Goal: Contribute content: Contribute content

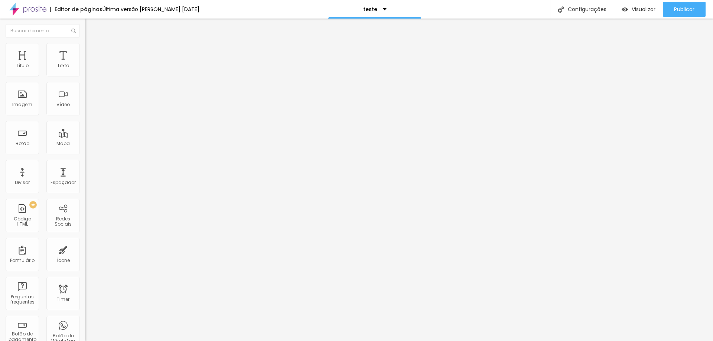
click at [85, 64] on img at bounding box center [87, 61] width 4 height 4
drag, startPoint x: 471, startPoint y: 222, endPoint x: 230, endPoint y: 95, distance: 273.0
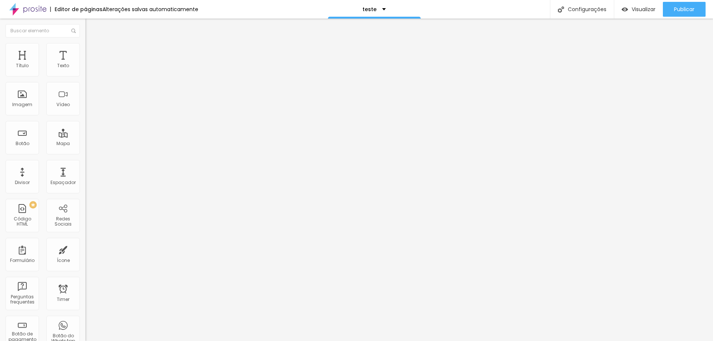
drag, startPoint x: 266, startPoint y: 132, endPoint x: 444, endPoint y: 132, distance: 177.9
drag, startPoint x: 266, startPoint y: 154, endPoint x: 427, endPoint y: 153, distance: 160.5
drag, startPoint x: 275, startPoint y: 158, endPoint x: 434, endPoint y: 158, distance: 159.0
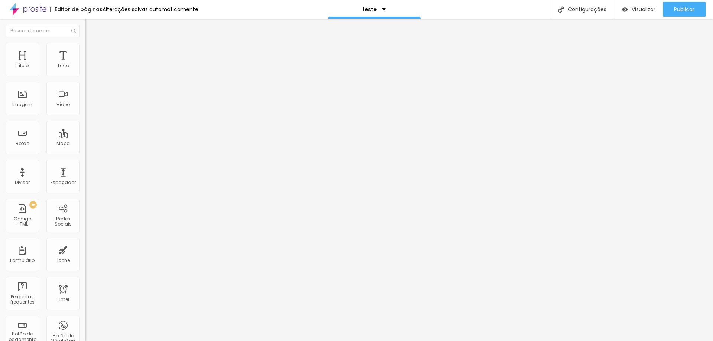
click at [85, 64] on img at bounding box center [87, 61] width 4 height 4
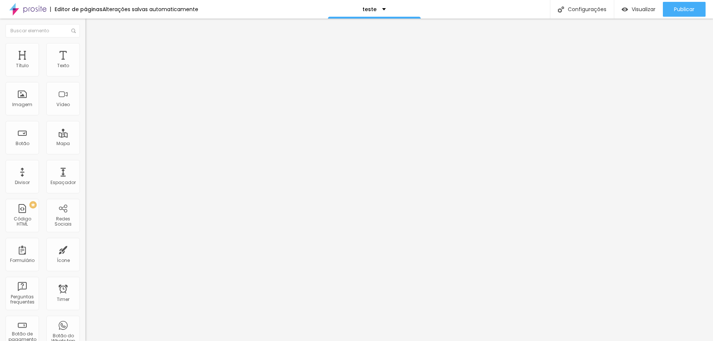
drag, startPoint x: 266, startPoint y: 108, endPoint x: 444, endPoint y: 107, distance: 177.9
drag, startPoint x: 266, startPoint y: 130, endPoint x: 424, endPoint y: 130, distance: 158.6
drag, startPoint x: 273, startPoint y: 135, endPoint x: 432, endPoint y: 135, distance: 159.0
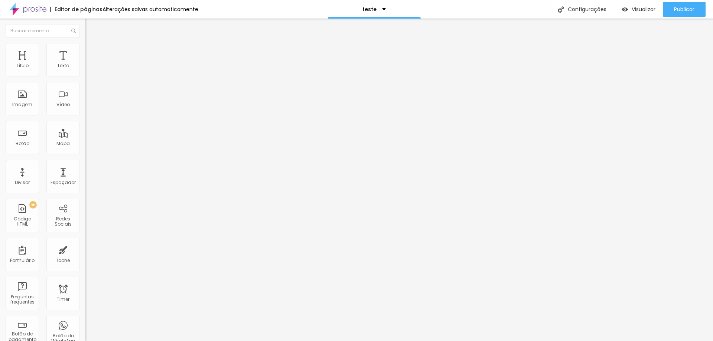
drag, startPoint x: 265, startPoint y: 171, endPoint x: 425, endPoint y: 173, distance: 160.5
drag, startPoint x: 266, startPoint y: 151, endPoint x: 427, endPoint y: 149, distance: 160.8
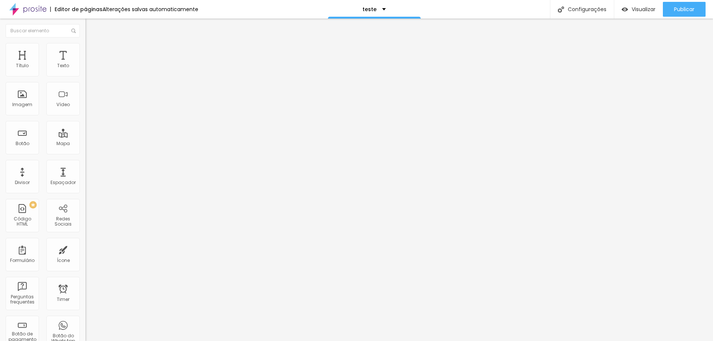
drag, startPoint x: 434, startPoint y: 170, endPoint x: 445, endPoint y: 204, distance: 35.8
drag, startPoint x: 280, startPoint y: 176, endPoint x: 433, endPoint y: 178, distance: 152.7
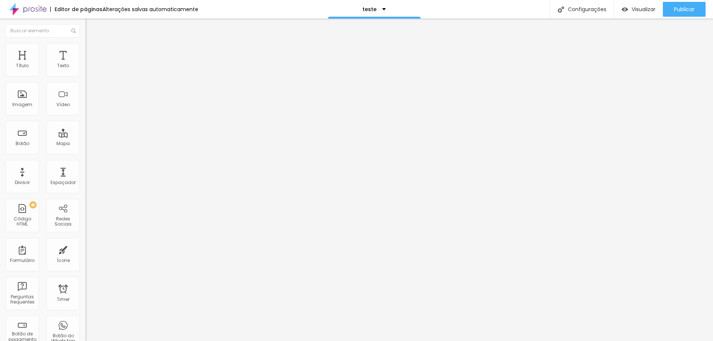
drag, startPoint x: 266, startPoint y: 193, endPoint x: 427, endPoint y: 193, distance: 161.2
drag, startPoint x: 274, startPoint y: 198, endPoint x: 435, endPoint y: 198, distance: 160.8
drag, startPoint x: 266, startPoint y: 213, endPoint x: 427, endPoint y: 215, distance: 161.2
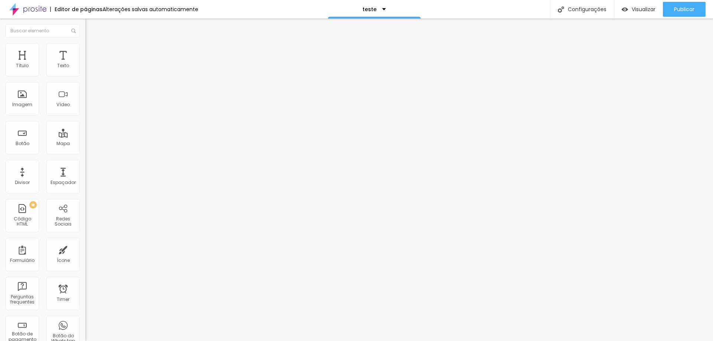
drag, startPoint x: 274, startPoint y: 218, endPoint x: 434, endPoint y: 221, distance: 160.5
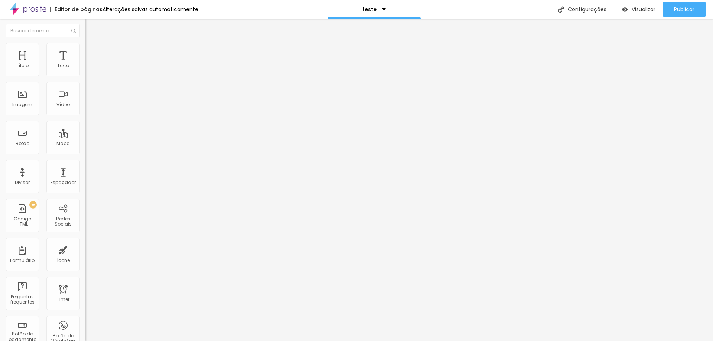
drag, startPoint x: 242, startPoint y: 144, endPoint x: 471, endPoint y: 143, distance: 228.8
click at [679, 12] on span "Publicar" at bounding box center [684, 9] width 20 height 6
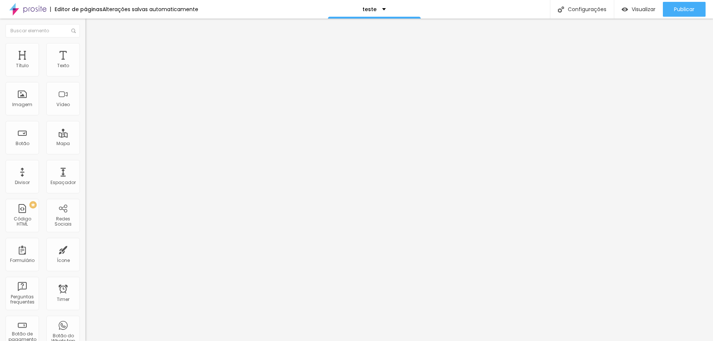
click at [85, 64] on img at bounding box center [87, 61] width 4 height 4
drag, startPoint x: 228, startPoint y: 80, endPoint x: 256, endPoint y: 251, distance: 173.1
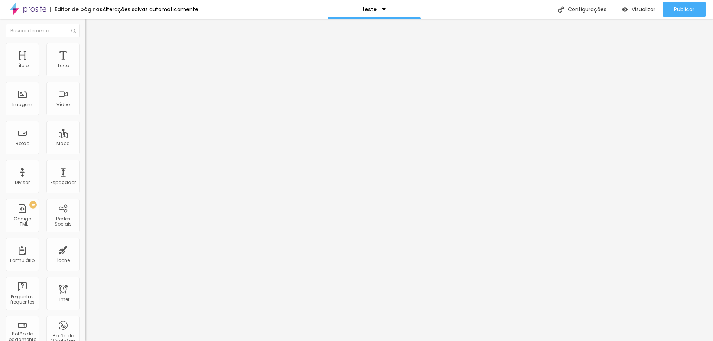
click at [679, 9] on span "Publicar" at bounding box center [684, 9] width 20 height 6
click at [91, 27] on img "button" at bounding box center [94, 27] width 6 height 6
click at [85, 101] on div at bounding box center [127, 93] width 85 height 57
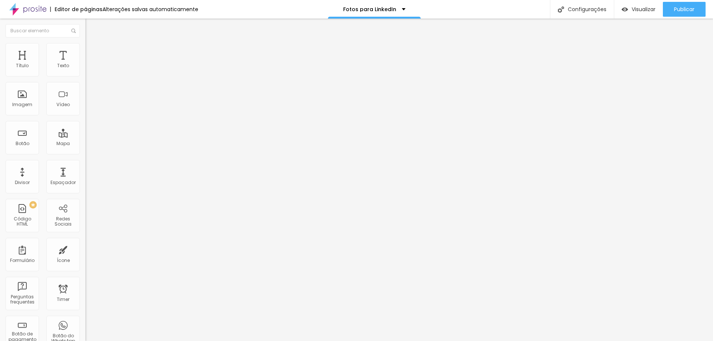
click at [85, 65] on div "0 caracteres" at bounding box center [127, 60] width 85 height 10
click at [85, 64] on img at bounding box center [87, 61] width 4 height 4
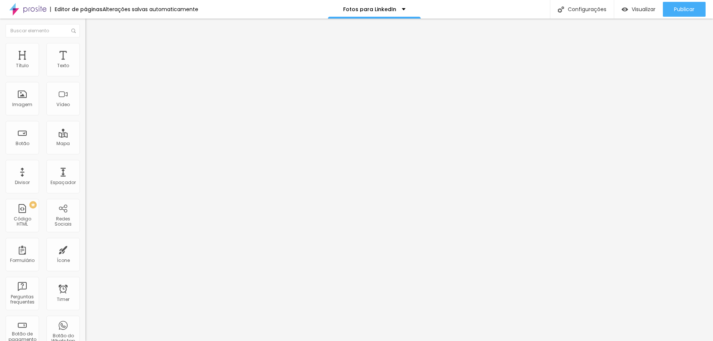
click at [92, 50] on span "Avançado" at bounding box center [104, 48] width 25 height 6
click at [91, 28] on img "button" at bounding box center [94, 27] width 6 height 6
click at [92, 50] on span "Estilo" at bounding box center [98, 48] width 12 height 6
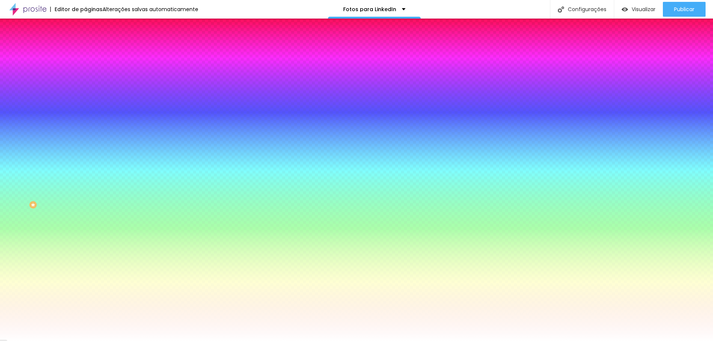
click at [85, 51] on img at bounding box center [88, 54] width 7 height 7
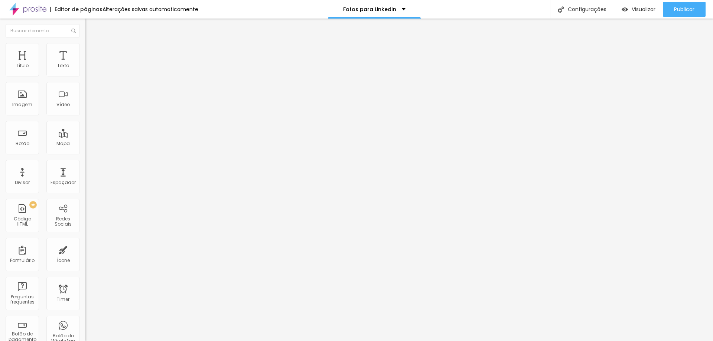
type input "15"
type input "10"
type input "5"
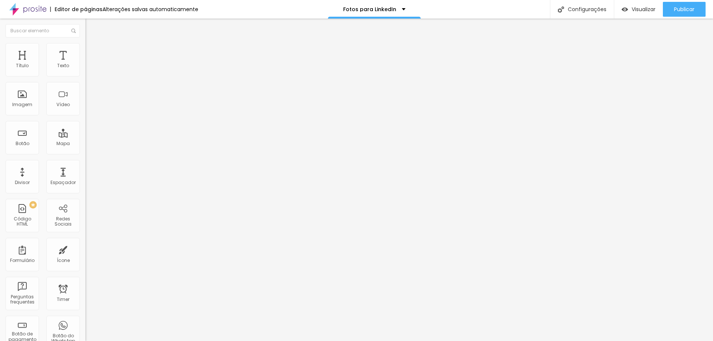
type input "5"
type input "0"
drag, startPoint x: 30, startPoint y: 72, endPoint x: 7, endPoint y: 71, distance: 22.3
click at [85, 144] on input "range" at bounding box center [109, 147] width 48 height 6
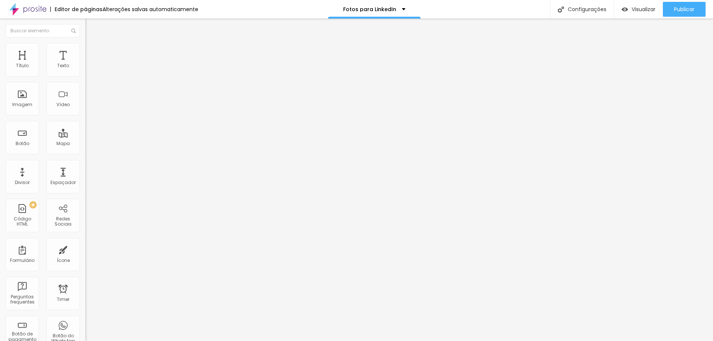
type input "5"
drag, startPoint x: 15, startPoint y: 71, endPoint x: 19, endPoint y: 72, distance: 4.0
type input "5"
click at [85, 144] on input "range" at bounding box center [109, 147] width 48 height 6
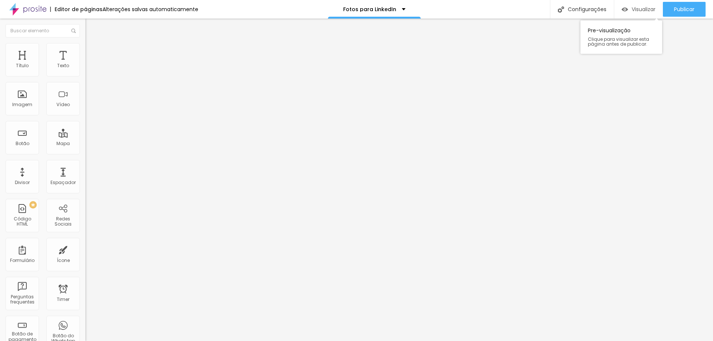
click at [638, 10] on span "Visualizar" at bounding box center [644, 9] width 24 height 6
click at [682, 7] on span "Publicar" at bounding box center [684, 9] width 20 height 6
click at [85, 64] on img at bounding box center [87, 61] width 4 height 4
drag, startPoint x: 309, startPoint y: 80, endPoint x: 206, endPoint y: 78, distance: 102.9
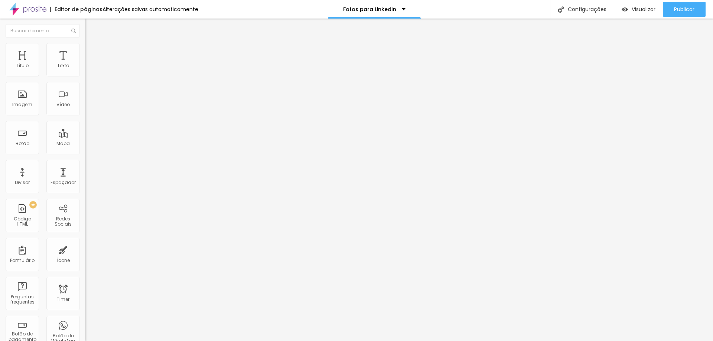
click at [290, 341] on div "Código HTML" at bounding box center [356, 346] width 713 height 11
drag, startPoint x: 308, startPoint y: 80, endPoint x: 227, endPoint y: 80, distance: 81.0
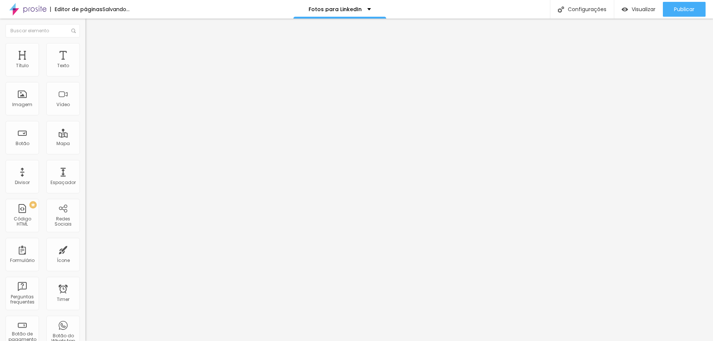
click at [85, 51] on img at bounding box center [88, 54] width 7 height 7
click at [92, 50] on span "Estilo" at bounding box center [98, 48] width 12 height 6
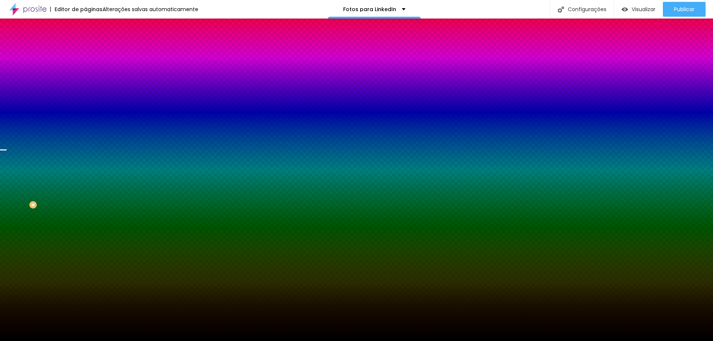
click at [85, 101] on div at bounding box center [127, 101] width 85 height 0
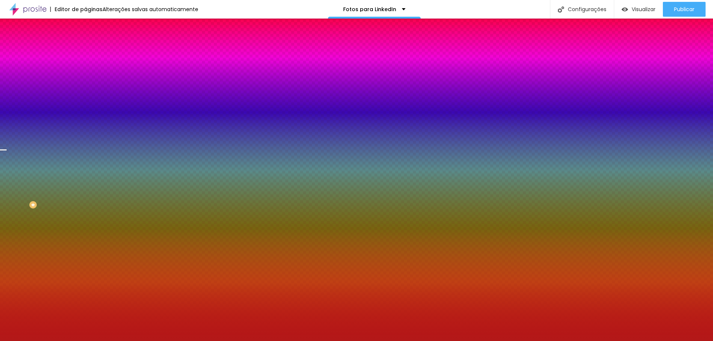
drag, startPoint x: 28, startPoint y: 151, endPoint x: 53, endPoint y: 161, distance: 27.4
click at [53, 161] on div at bounding box center [356, 170] width 713 height 341
click at [126, 67] on img at bounding box center [128, 64] width 4 height 4
click at [85, 101] on div at bounding box center [127, 101] width 85 height 0
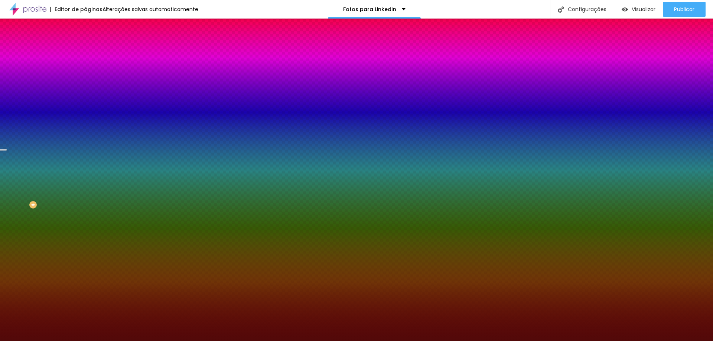
type input "#4E0606"
click at [57, 183] on div at bounding box center [356, 170] width 713 height 341
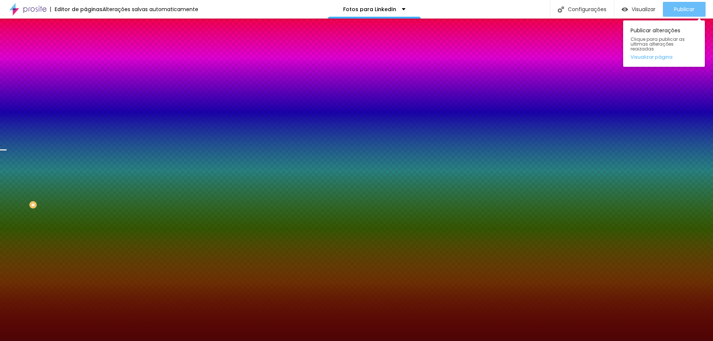
click at [680, 10] on span "Publicar" at bounding box center [684, 9] width 20 height 6
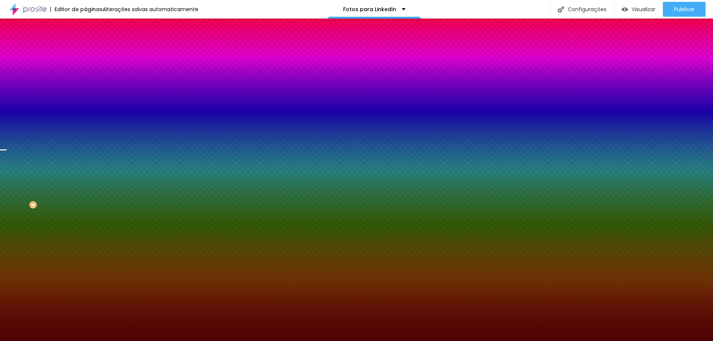
click at [91, 26] on img "button" at bounding box center [94, 27] width 6 height 6
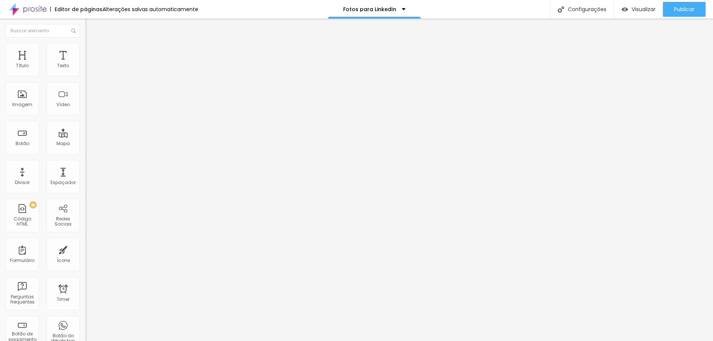
click at [85, 24] on button "Editar Texto" at bounding box center [127, 27] width 85 height 17
type input "25"
click at [85, 175] on input "range" at bounding box center [109, 178] width 48 height 6
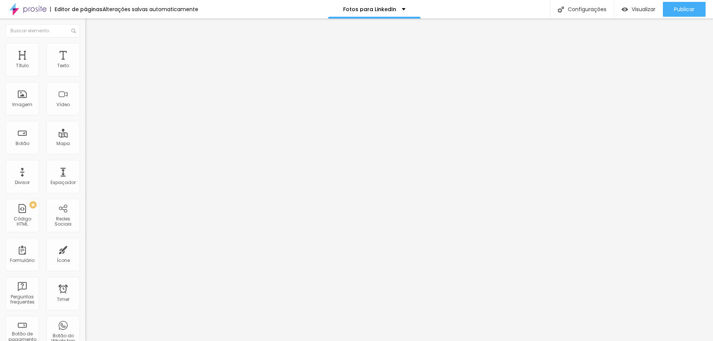
type input "38"
click at [85, 175] on input "range" at bounding box center [109, 178] width 48 height 6
click at [85, 90] on span "Titulo 6" at bounding box center [92, 87] width 14 height 6
click at [92, 92] on span "Titulo 6" at bounding box center [99, 90] width 14 height 6
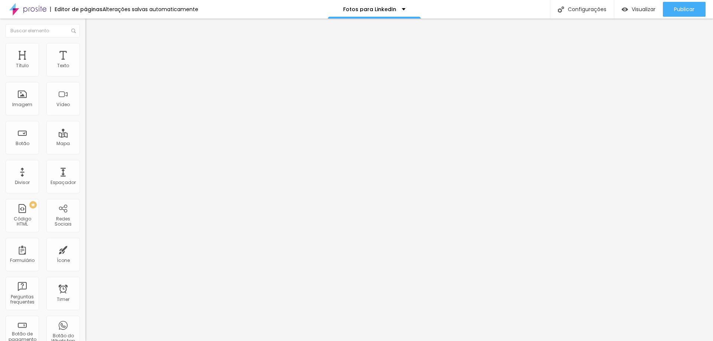
type input "35"
type input "34"
type input "26"
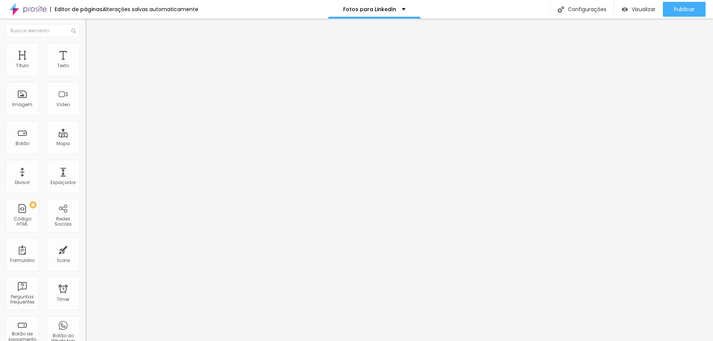
type input "26"
type input "25"
type input "24"
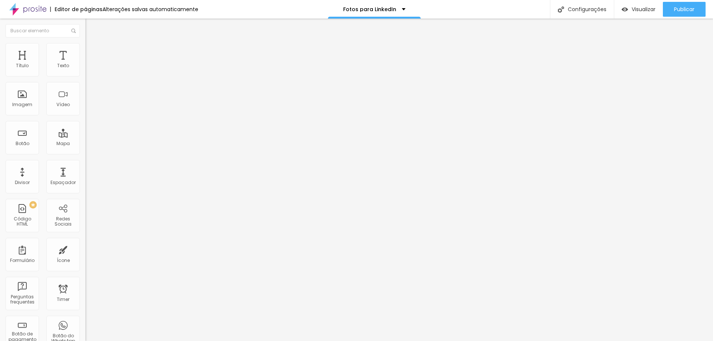
type input "23"
type input "22"
type input "21"
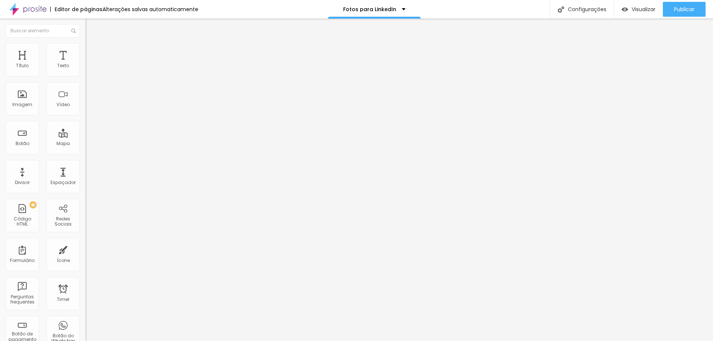
type input "21"
type input "20"
drag, startPoint x: 29, startPoint y: 155, endPoint x: 21, endPoint y: 156, distance: 8.2
type input "20"
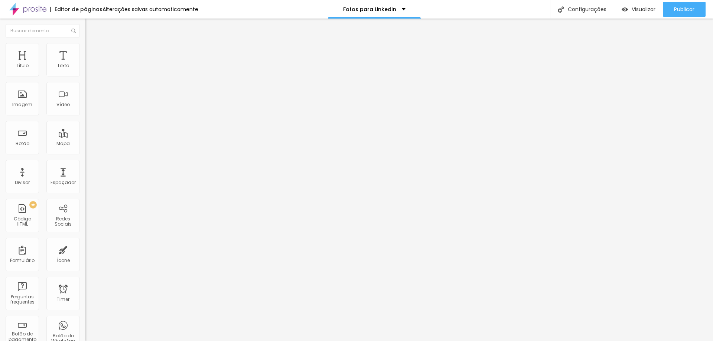
click at [85, 178] on input "range" at bounding box center [109, 181] width 48 height 6
click at [85, 49] on li "Avançado" at bounding box center [127, 46] width 85 height 7
click at [681, 9] on span "Publicar" at bounding box center [684, 9] width 20 height 6
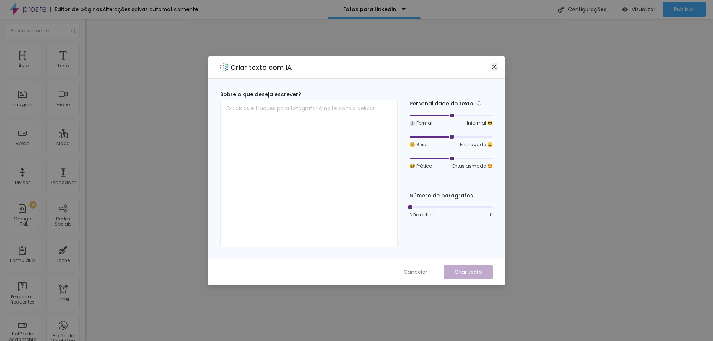
click at [494, 66] on icon "close" at bounding box center [494, 66] width 4 height 4
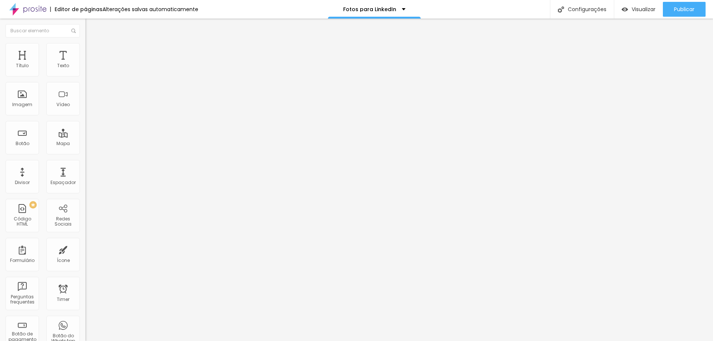
click at [91, 26] on img "button" at bounding box center [94, 27] width 6 height 6
click at [91, 27] on img "button" at bounding box center [94, 27] width 6 height 6
click at [59, 60] on div "Texto" at bounding box center [62, 59] width 33 height 33
click at [25, 63] on div "Título" at bounding box center [22, 65] width 13 height 5
click at [91, 27] on img "button" at bounding box center [94, 27] width 6 height 6
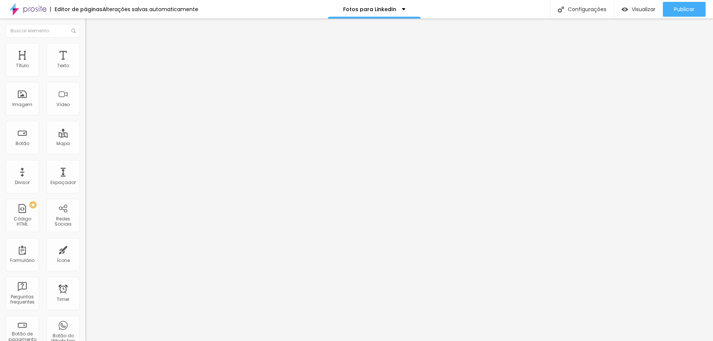
click at [85, 23] on button "Editar Coluna" at bounding box center [127, 27] width 85 height 17
click at [85, 51] on li "Avançado" at bounding box center [127, 54] width 85 height 7
click at [92, 51] on span "Estilo" at bounding box center [98, 48] width 12 height 6
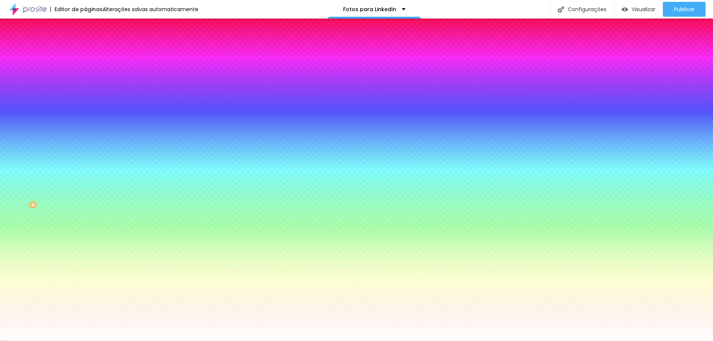
click at [85, 71] on div at bounding box center [127, 71] width 85 height 0
type input "#FFFFFF"
drag, startPoint x: 32, startPoint y: 92, endPoint x: 5, endPoint y: 82, distance: 28.6
click at [85, 82] on div "Cor de fundo Voltar ao padrão #FFFFFF Sombra DESATIVADO Voltar ao padrão [PERSO…" at bounding box center [127, 91] width 85 height 66
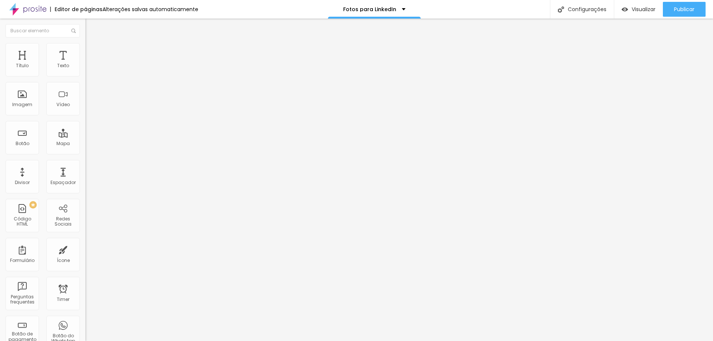
click at [85, 46] on img at bounding box center [88, 46] width 7 height 7
click at [85, 42] on img at bounding box center [88, 39] width 7 height 7
click at [85, 48] on li "Avançado" at bounding box center [127, 46] width 85 height 7
click at [91, 27] on img "button" at bounding box center [94, 27] width 6 height 6
click at [85, 51] on li "Avançado" at bounding box center [127, 54] width 85 height 7
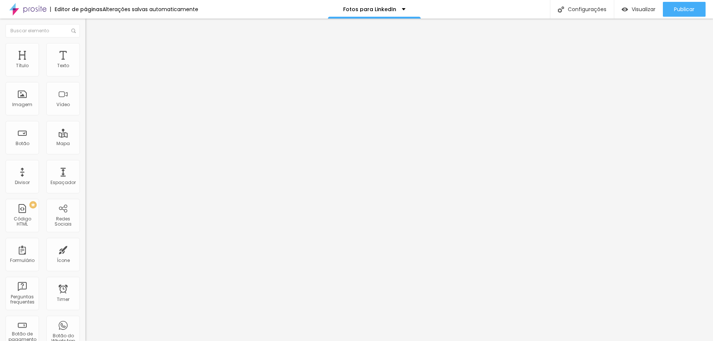
click at [85, 49] on li "Estilo" at bounding box center [127, 46] width 85 height 7
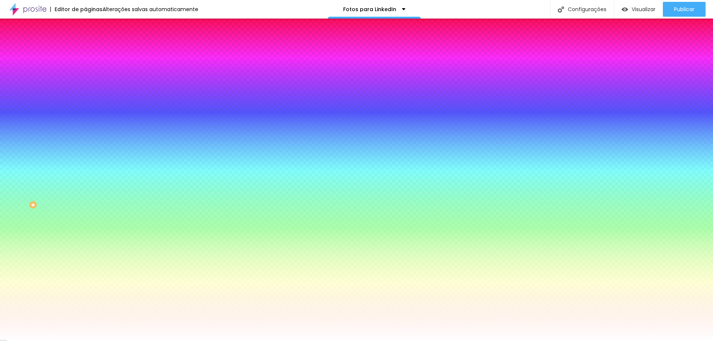
click at [85, 71] on div at bounding box center [127, 71] width 85 height 0
click at [64, 115] on div at bounding box center [356, 170] width 713 height 341
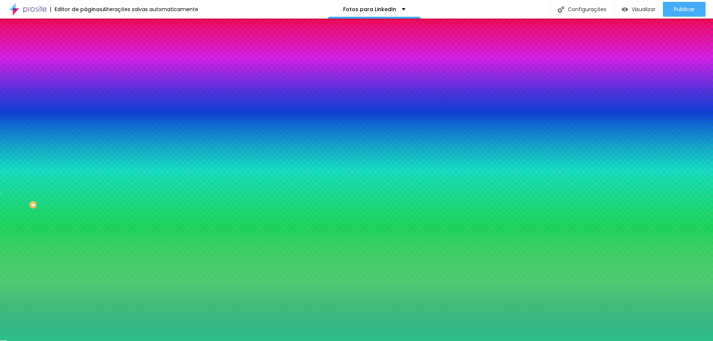
click at [48, 98] on div at bounding box center [356, 170] width 713 height 341
click at [42, 90] on div at bounding box center [356, 170] width 713 height 341
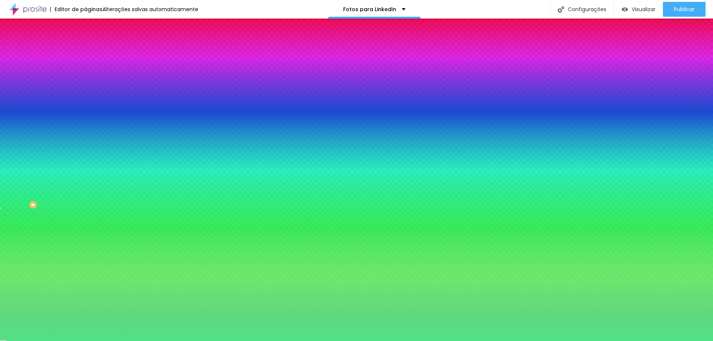
drag, startPoint x: 66, startPoint y: 134, endPoint x: 68, endPoint y: 118, distance: 16.5
click at [68, 118] on div at bounding box center [356, 170] width 713 height 341
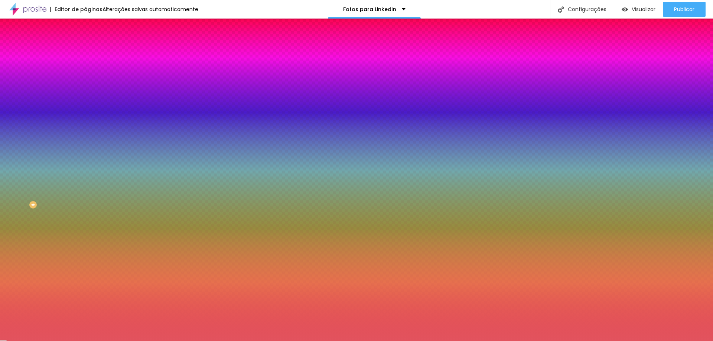
drag, startPoint x: 65, startPoint y: 92, endPoint x: 67, endPoint y: 85, distance: 7.3
click at [67, 85] on div at bounding box center [356, 170] width 713 height 341
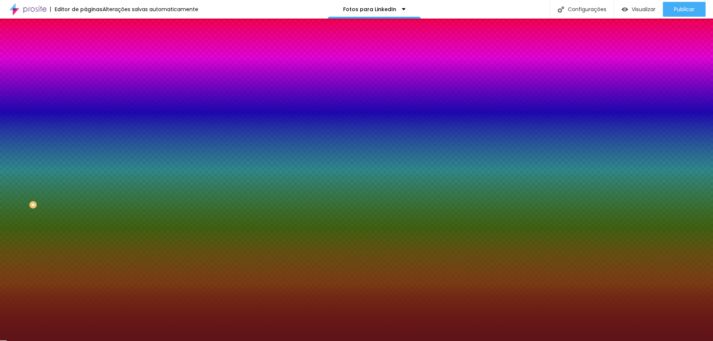
drag, startPoint x: 43, startPoint y: 103, endPoint x: 50, endPoint y: 119, distance: 17.2
click at [50, 119] on div at bounding box center [356, 170] width 713 height 341
click at [85, 171] on div "Editar Coluna Conteúdo Estilo Avançado Cor de fundo Voltar ao padrão #5E1519 So…" at bounding box center [127, 180] width 85 height 323
click at [85, 71] on div at bounding box center [127, 71] width 85 height 0
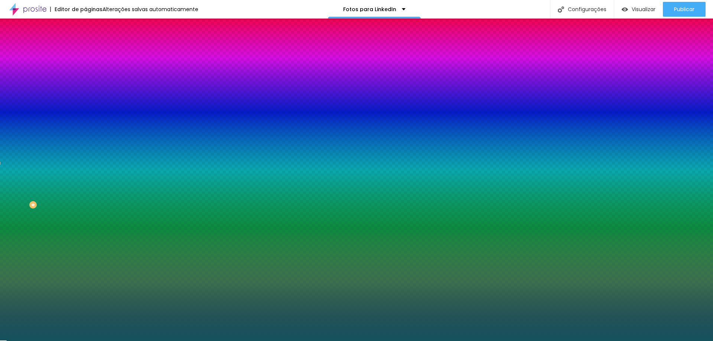
click at [66, 110] on div at bounding box center [356, 170] width 713 height 341
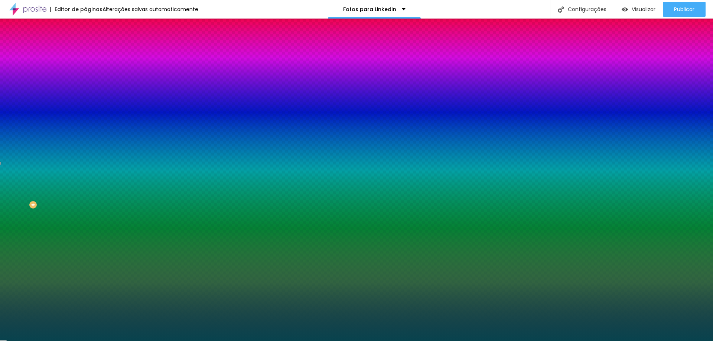
type input "#08434E"
drag, startPoint x: 49, startPoint y: 116, endPoint x: 56, endPoint y: 123, distance: 9.5
click at [56, 123] on div at bounding box center [356, 170] width 713 height 341
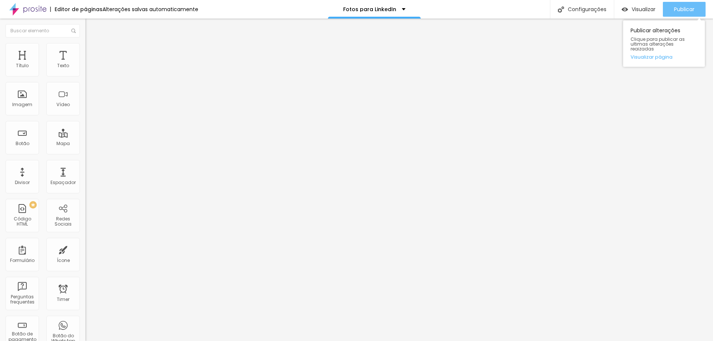
click at [680, 12] on span "Publicar" at bounding box center [684, 9] width 20 height 6
click at [681, 6] on span "Publicar" at bounding box center [684, 9] width 20 height 6
click at [644, 12] on span "Visualizar" at bounding box center [644, 9] width 24 height 6
click at [85, 49] on li "Avançado" at bounding box center [127, 46] width 85 height 7
click at [92, 44] on span "Estilo" at bounding box center [98, 41] width 12 height 6
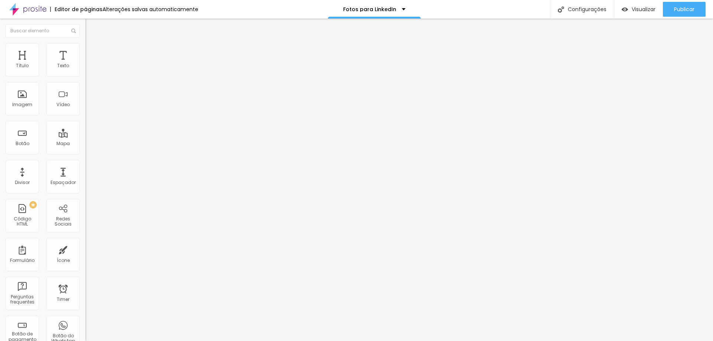
click at [85, 55] on div "Tipografia" at bounding box center [127, 53] width 85 height 4
click at [85, 49] on li "Avançado" at bounding box center [127, 46] width 85 height 7
type input "9"
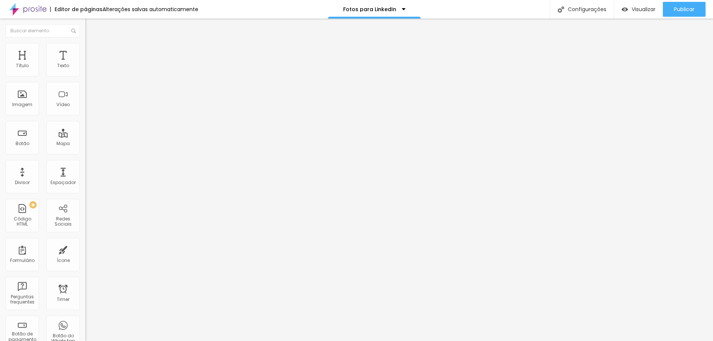
type input "11"
type input "12"
type input "14"
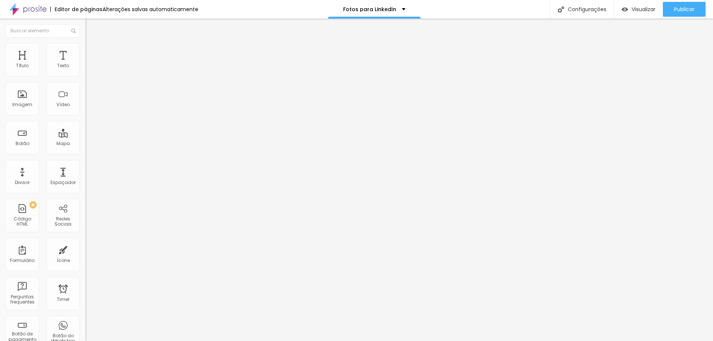
type input "14"
type input "21"
type input "25"
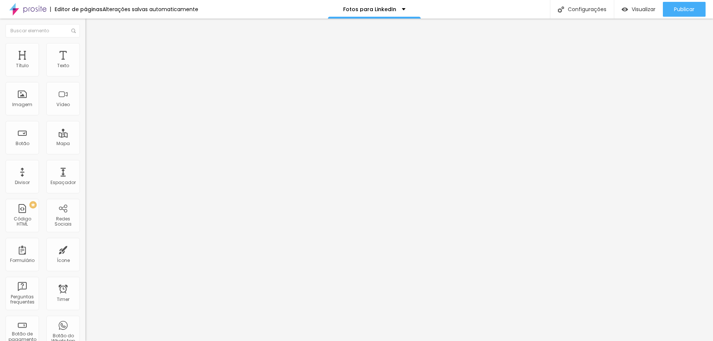
type input "28"
type input "30"
type input "22"
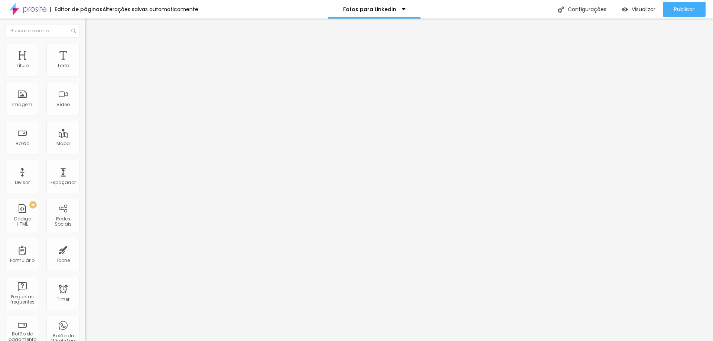
type input "22"
type input "16"
type input "14"
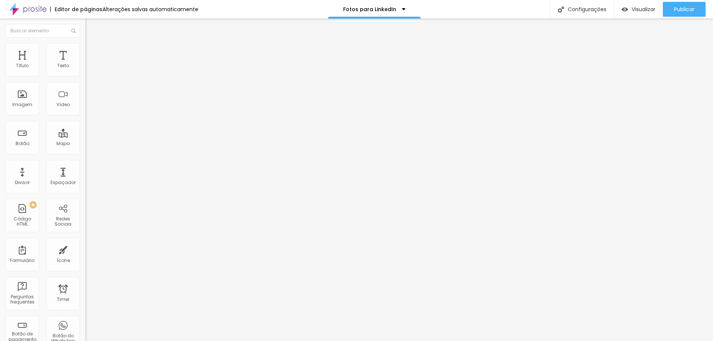
type input "14"
click at [85, 137] on input "range" at bounding box center [109, 140] width 48 height 6
click at [85, 43] on li "Estilo" at bounding box center [127, 39] width 85 height 7
click at [85, 55] on div "Tipografia" at bounding box center [127, 53] width 85 height 4
click at [88, 69] on icon "button" at bounding box center [90, 67] width 4 height 4
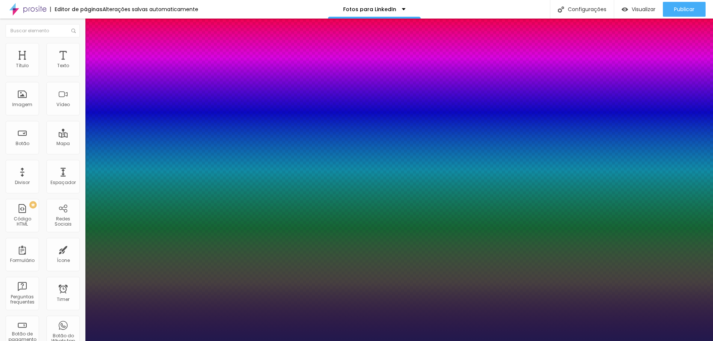
type input "1"
drag, startPoint x: 163, startPoint y: 128, endPoint x: 170, endPoint y: 128, distance: 7.1
type input "8"
type input "2"
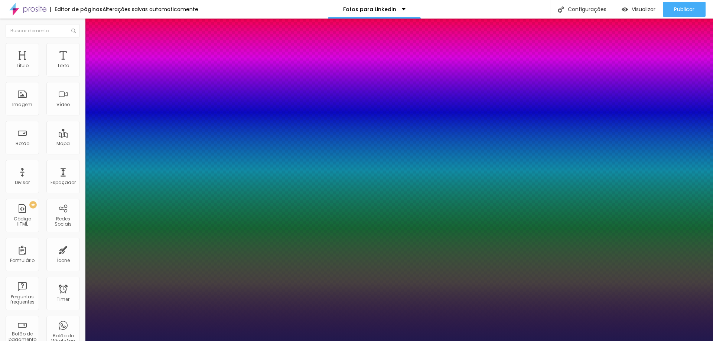
type input "1"
type input "25"
type input "1"
type input "25"
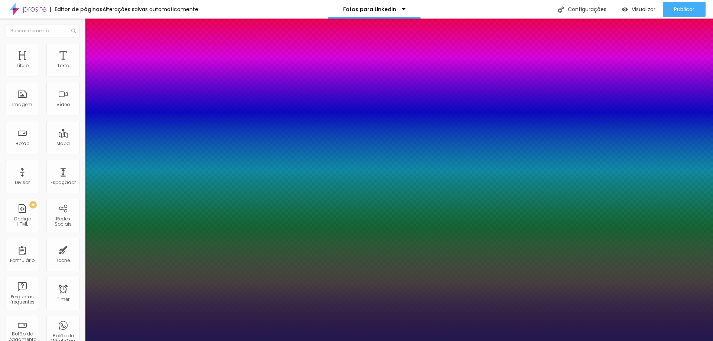
click at [381, 341] on div at bounding box center [356, 341] width 713 height 0
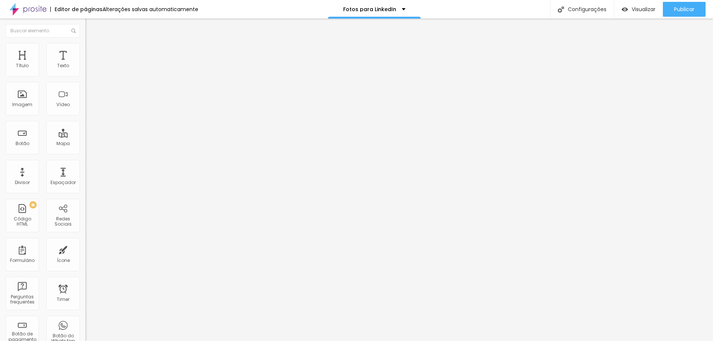
click at [88, 69] on icon "button" at bounding box center [90, 67] width 4 height 4
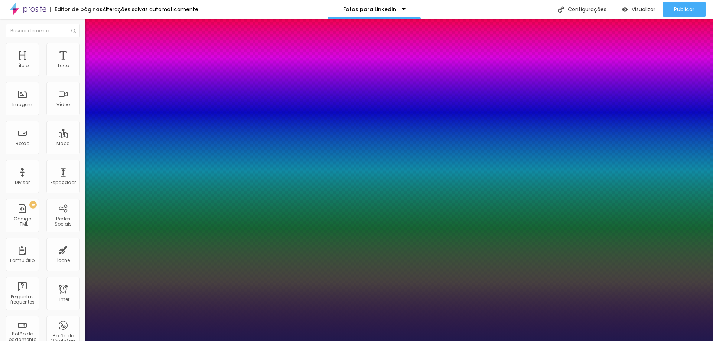
type input "1"
drag, startPoint x: 163, startPoint y: 129, endPoint x: 172, endPoint y: 129, distance: 9.3
type input "8"
type input "2"
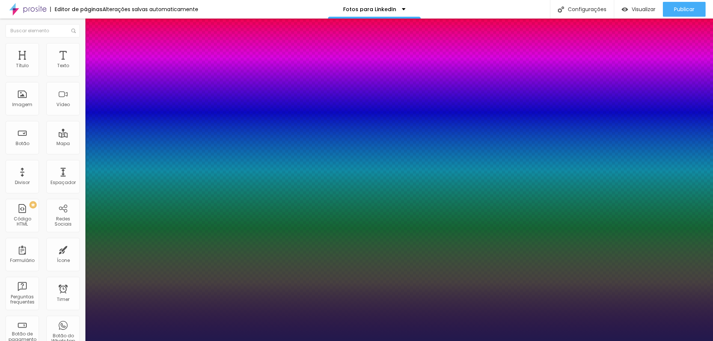
type input "1"
type input "25"
type input "1"
type input "25"
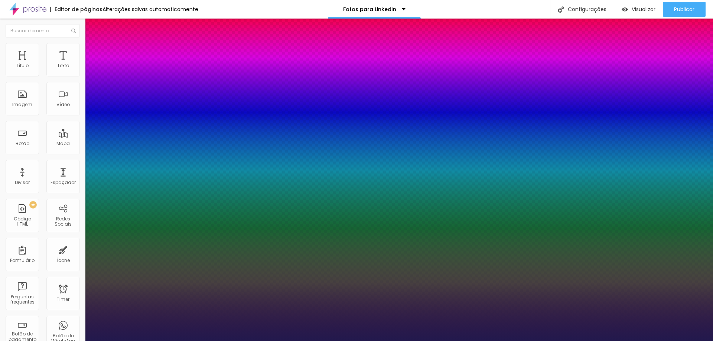
click at [539, 341] on div at bounding box center [356, 341] width 713 height 0
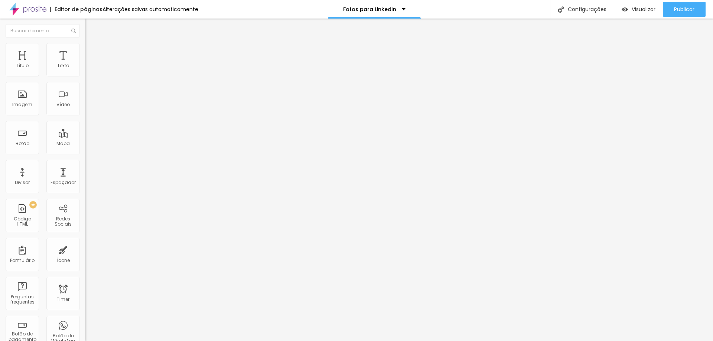
click at [85, 48] on img at bounding box center [88, 46] width 7 height 7
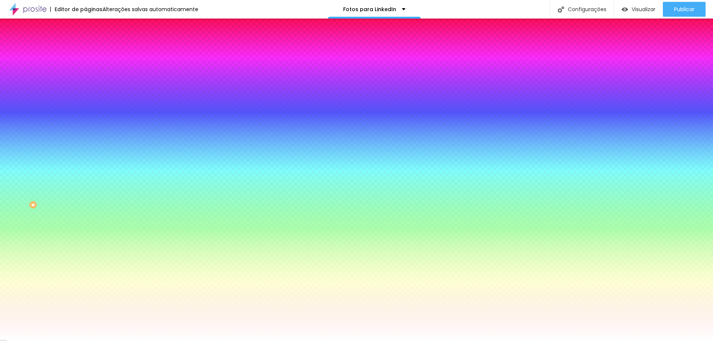
click at [85, 51] on li "Avançado" at bounding box center [127, 54] width 85 height 7
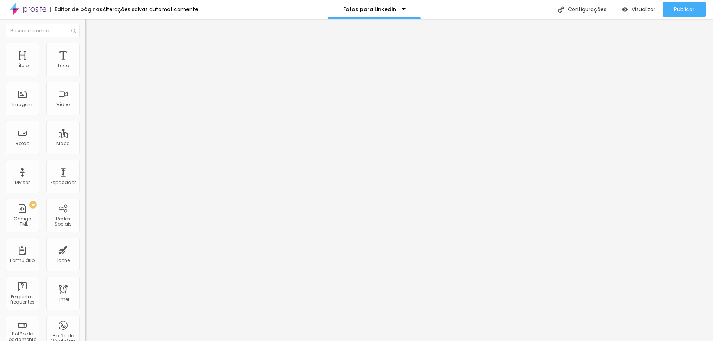
click at [85, 43] on li "Conteúdo" at bounding box center [127, 39] width 85 height 7
click at [92, 50] on span "Estilo" at bounding box center [98, 48] width 12 height 6
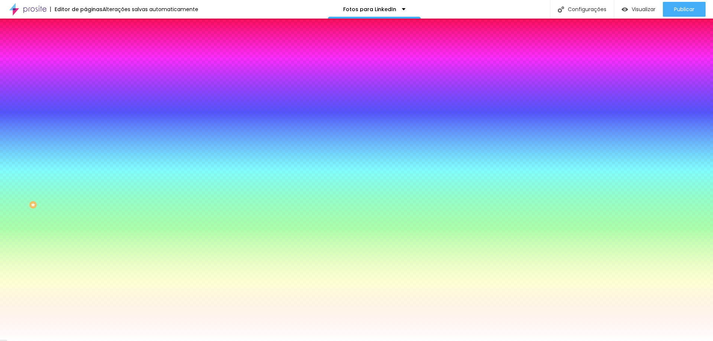
click at [91, 29] on img "button" at bounding box center [94, 27] width 6 height 6
click at [85, 43] on li "Conteúdo" at bounding box center [127, 39] width 85 height 7
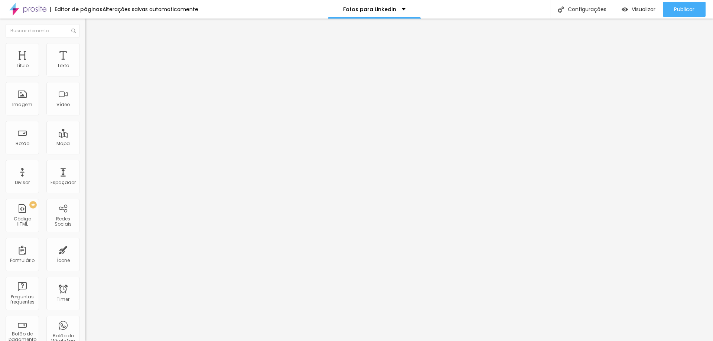
click at [92, 52] on span "Avançado" at bounding box center [104, 55] width 25 height 6
click at [85, 46] on img at bounding box center [88, 46] width 7 height 7
click at [88, 69] on icon "button" at bounding box center [90, 67] width 4 height 4
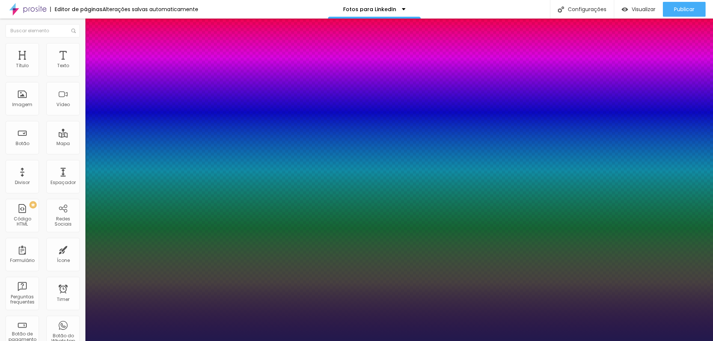
type input "1"
drag, startPoint x: 160, startPoint y: 127, endPoint x: 179, endPoint y: 127, distance: 18.6
type input "8"
type input "2"
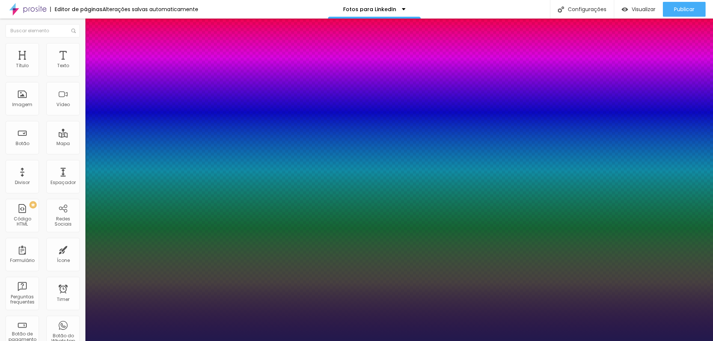
type input "1"
type input "25"
type input "1"
type input "25"
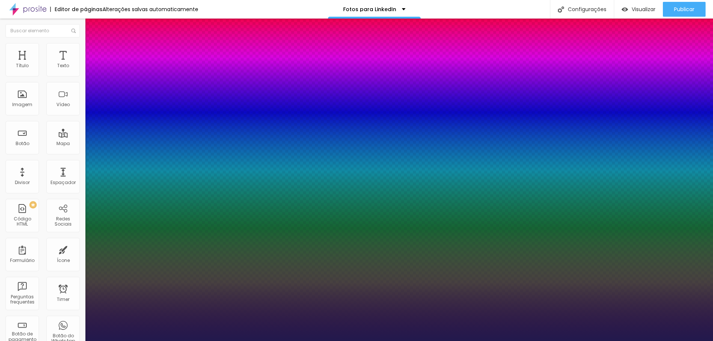
click at [662, 341] on div at bounding box center [356, 341] width 713 height 0
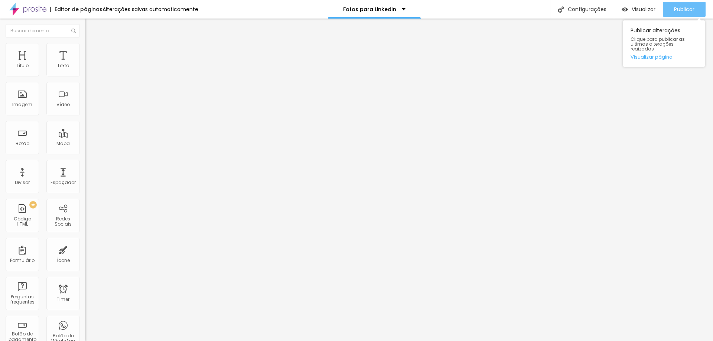
click at [674, 7] on span "Publicar" at bounding box center [684, 9] width 20 height 6
click at [679, 7] on span "Publicar" at bounding box center [684, 9] width 20 height 6
click at [85, 20] on button "Editar Coluna" at bounding box center [127, 27] width 85 height 17
click at [55, 59] on div "Texto" at bounding box center [62, 59] width 33 height 33
click at [91, 25] on img "button" at bounding box center [94, 27] width 6 height 6
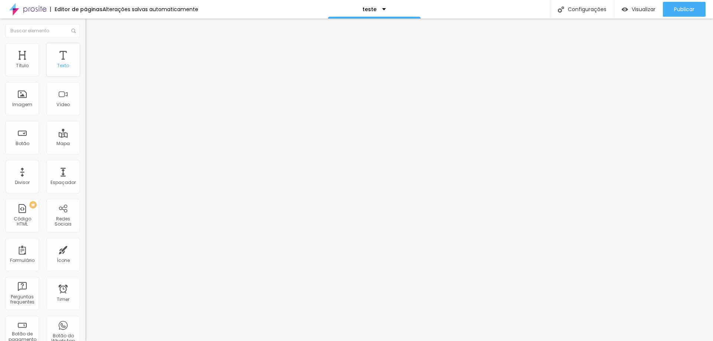
click at [61, 65] on div "Texto" at bounding box center [63, 65] width 12 height 5
click at [636, 12] on span "Visualizar" at bounding box center [644, 9] width 24 height 6
